Goal: Task Accomplishment & Management: Use online tool/utility

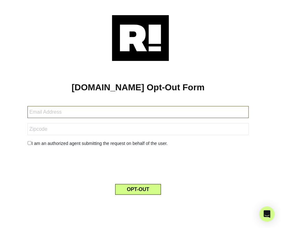
click at [49, 118] on input "text" at bounding box center [137, 112] width 221 height 12
paste input "[EMAIL_ADDRESS][DOMAIN_NAME]"
type input "[EMAIL_ADDRESS][DOMAIN_NAME]"
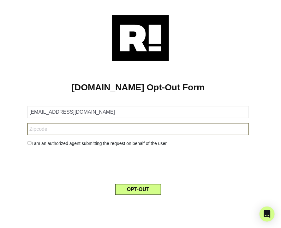
drag, startPoint x: 32, startPoint y: 130, endPoint x: 33, endPoint y: 139, distance: 9.2
click at [32, 130] on input "text" at bounding box center [137, 129] width 221 height 12
paste input "19040"
type input "19040"
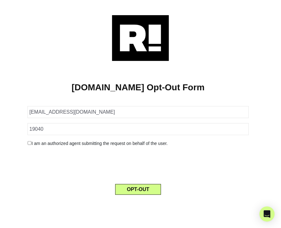
click at [28, 143] on input "checkbox" at bounding box center [29, 143] width 4 height 4
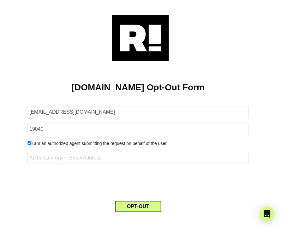
click at [31, 143] on input "checkbox" at bounding box center [29, 143] width 4 height 4
checkbox input "false"
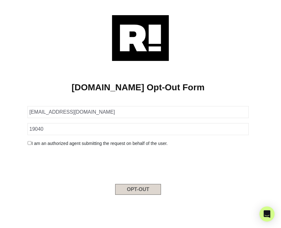
click at [145, 189] on button "OPT-OUT" at bounding box center [138, 189] width 46 height 11
